Goal: Entertainment & Leisure: Consume media (video, audio)

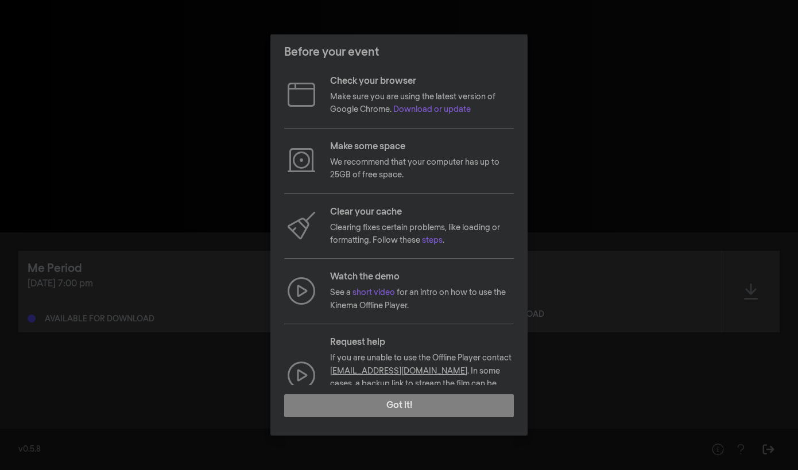
click at [637, 156] on div "Before your event Check your browser Make sure you are using the latest version…" at bounding box center [399, 235] width 798 height 470
click at [452, 396] on button "Got it!" at bounding box center [399, 406] width 230 height 23
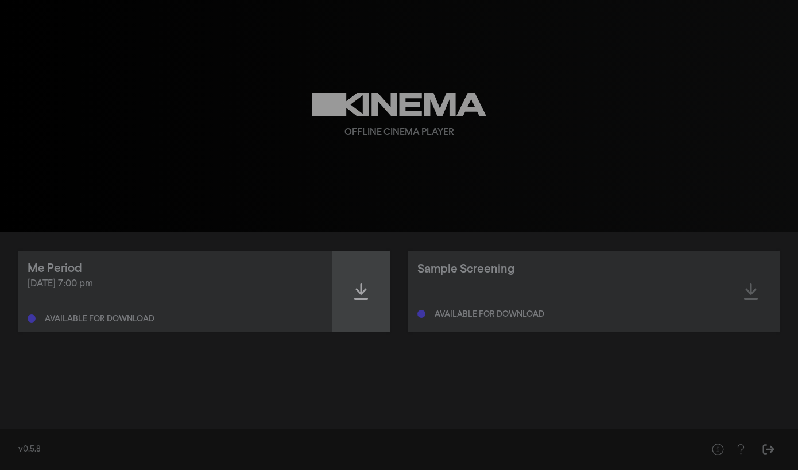
click at [364, 296] on icon at bounding box center [361, 292] width 14 height 18
click at [293, 210] on div "Offline Cinema Player" at bounding box center [399, 116] width 414 height 233
click at [365, 288] on icon at bounding box center [361, 292] width 14 height 18
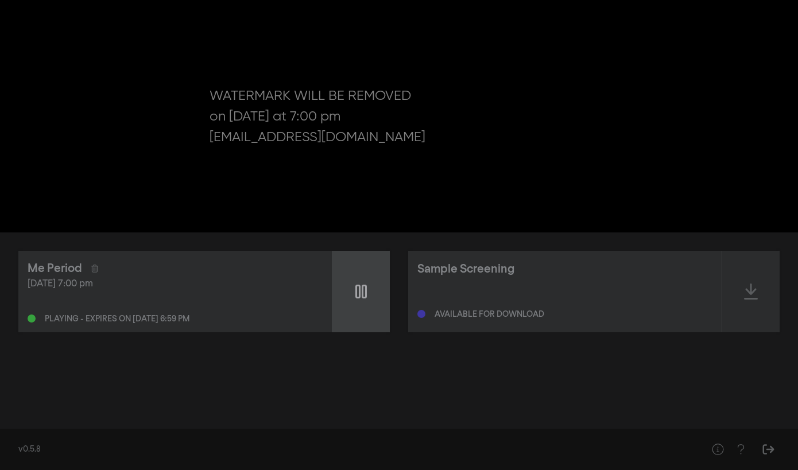
click at [365, 288] on icon at bounding box center [360, 292] width 11 height 18
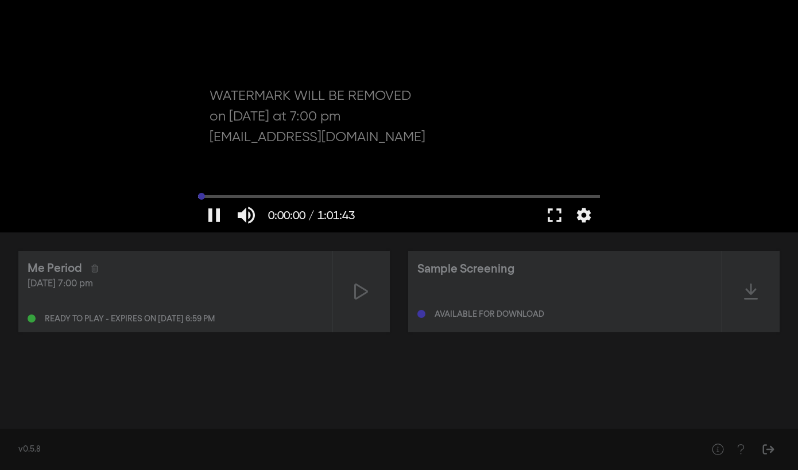
type input "0"
drag, startPoint x: 199, startPoint y: 196, endPoint x: 174, endPoint y: 195, distance: 24.7
click at [174, 195] on div "pause 0:00:00 / 1:01:43 volume_up fullscreen settings closed_caption Captions O…" at bounding box center [399, 116] width 798 height 233
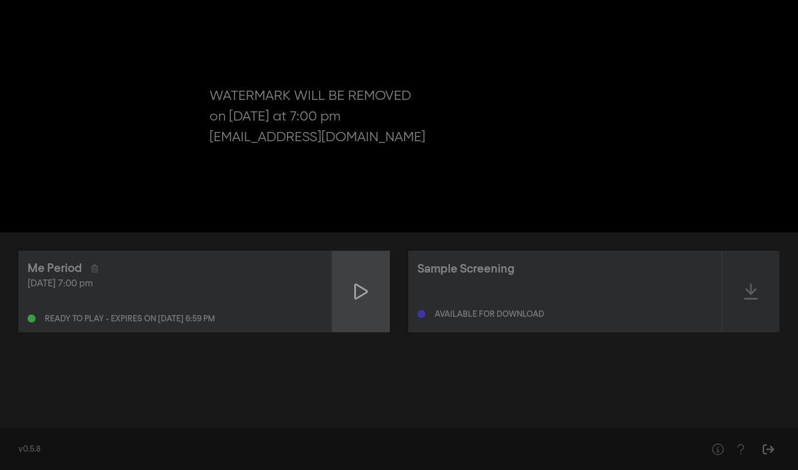
click at [342, 293] on div at bounding box center [361, 292] width 57 height 82
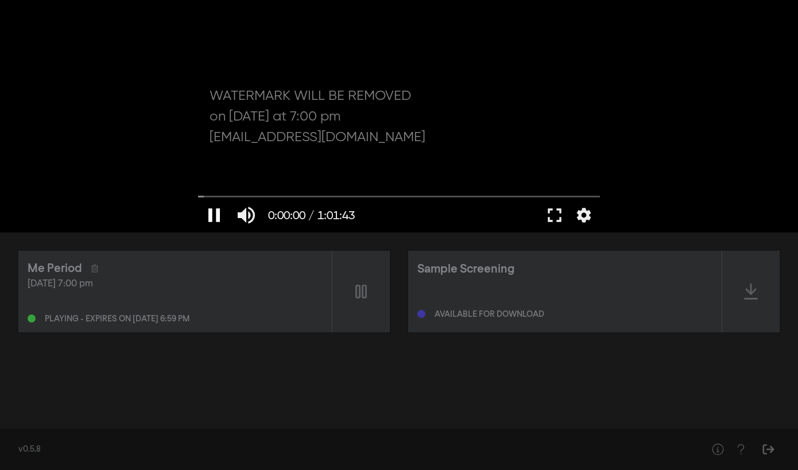
click at [213, 211] on button "pause" at bounding box center [214, 215] width 32 height 34
